Goal: Transaction & Acquisition: Purchase product/service

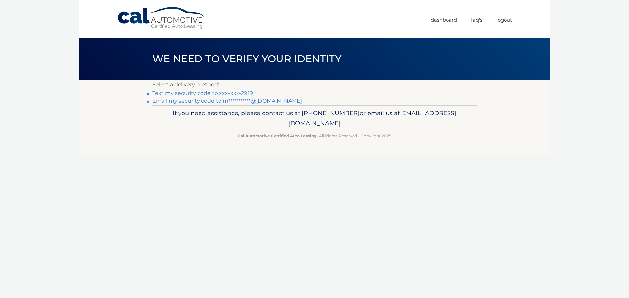
click at [215, 93] on link "Text my security code to xxx-xxx-2919" at bounding box center [202, 93] width 101 height 6
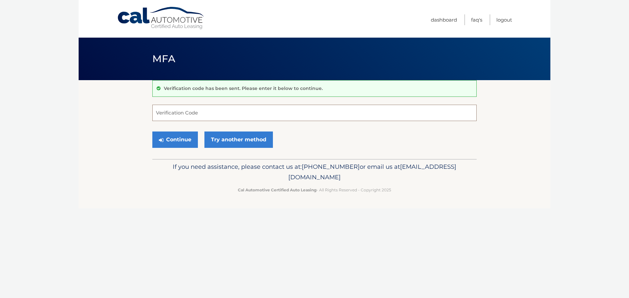
click at [181, 110] on input "Verification Code" at bounding box center [314, 113] width 324 height 16
type input "819185"
click at [152, 132] on button "Continue" at bounding box center [175, 140] width 46 height 16
click at [178, 140] on button "Continue" at bounding box center [175, 140] width 46 height 16
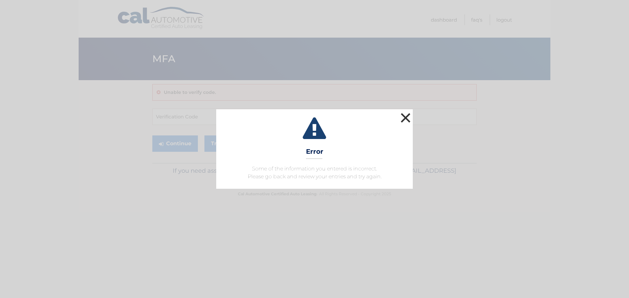
click at [406, 116] on button "×" at bounding box center [405, 117] width 13 height 13
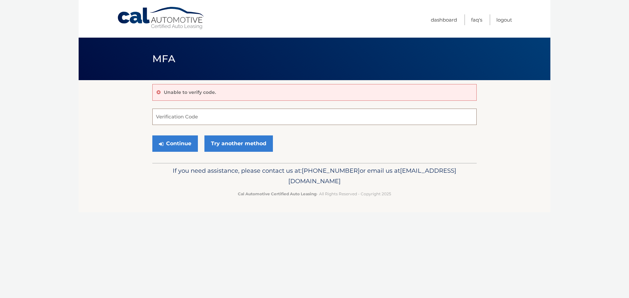
click at [174, 118] on input "Verification Code" at bounding box center [314, 117] width 324 height 16
click at [243, 148] on link "Try another method" at bounding box center [238, 144] width 68 height 16
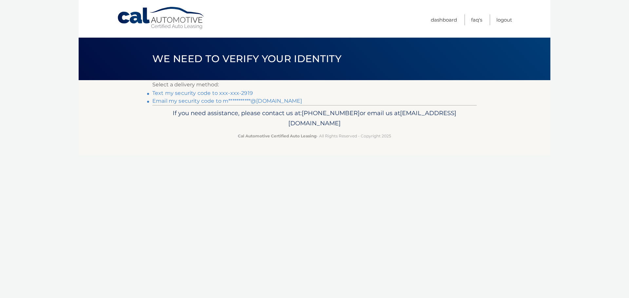
click at [204, 93] on link "Text my security code to xxx-xxx-2919" at bounding box center [202, 93] width 101 height 6
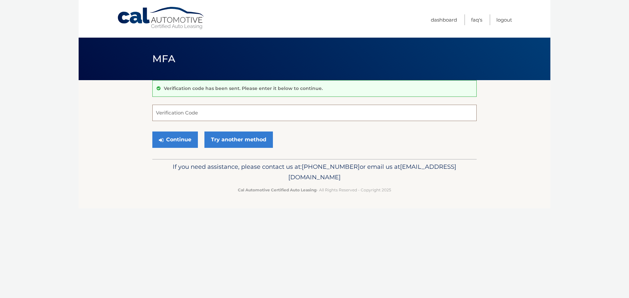
click at [172, 111] on input "Verification Code" at bounding box center [314, 113] width 324 height 16
type input "352317"
click at [179, 136] on button "Continue" at bounding box center [175, 140] width 46 height 16
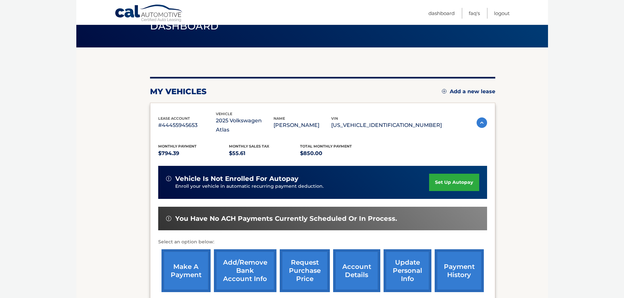
scroll to position [98, 0]
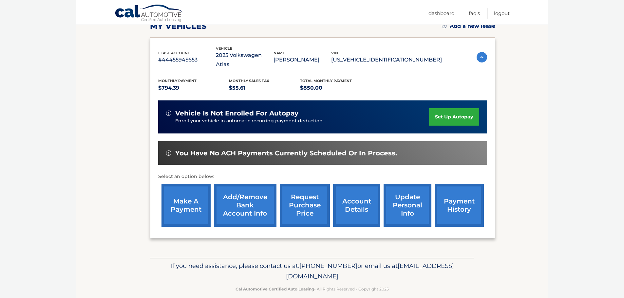
click at [175, 196] on link "make a payment" at bounding box center [186, 205] width 49 height 43
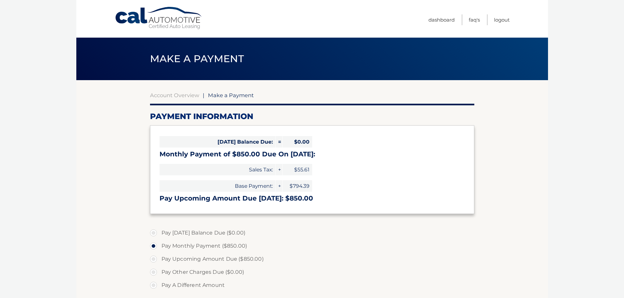
select select "NjY5YjJmYTctZWFiZS00Yzc1LWE3YTgtYjg1MDQ4Mzk5YzFj"
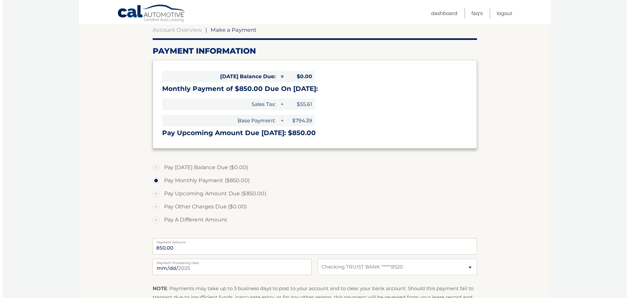
scroll to position [98, 0]
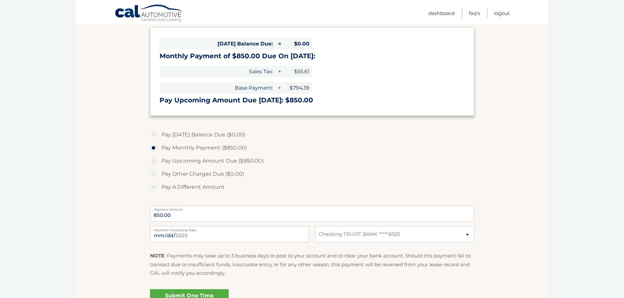
click at [249, 229] on label "Payment Processing Date" at bounding box center [229, 228] width 159 height 5
click at [249, 229] on input "[DATE]" at bounding box center [229, 234] width 159 height 16
click at [230, 235] on input "[DATE]" at bounding box center [229, 234] width 159 height 16
type input "[DATE]"
click at [210, 289] on div "Submit One Time Payment" at bounding box center [312, 299] width 324 height 24
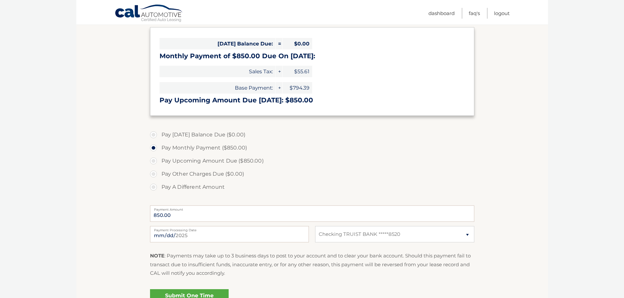
click at [207, 294] on link "Submit One Time Payment" at bounding box center [189, 300] width 79 height 21
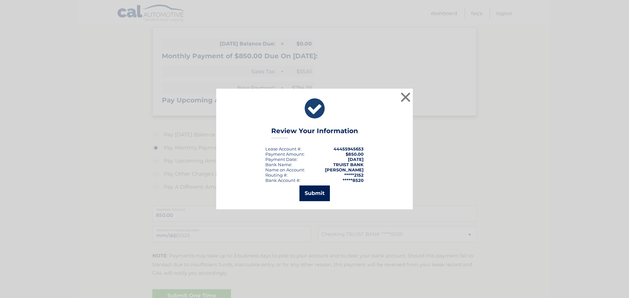
click at [309, 197] on button "Submit" at bounding box center [314, 194] width 30 height 16
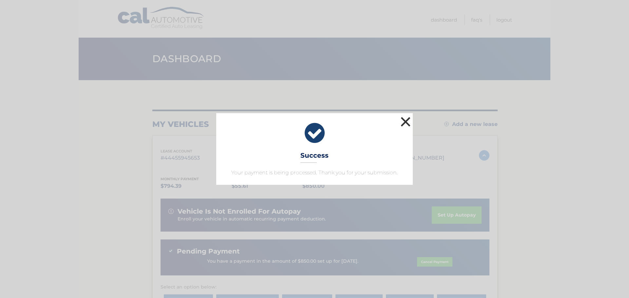
click at [402, 120] on button "×" at bounding box center [405, 121] width 13 height 13
